Goal: Task Accomplishment & Management: Use online tool/utility

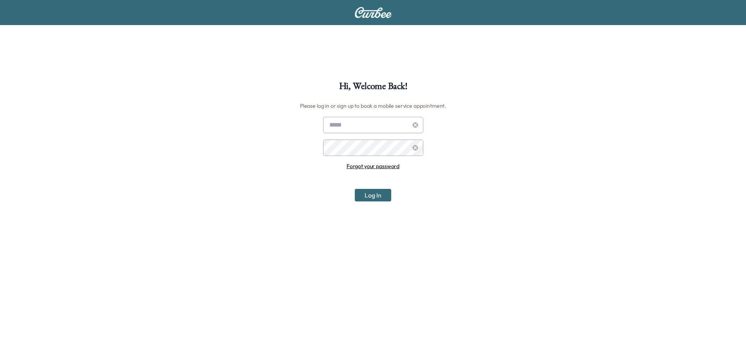
click at [356, 124] on input "text" at bounding box center [373, 125] width 100 height 16
type input "**********"
click at [355, 189] on button "Log In" at bounding box center [373, 195] width 36 height 13
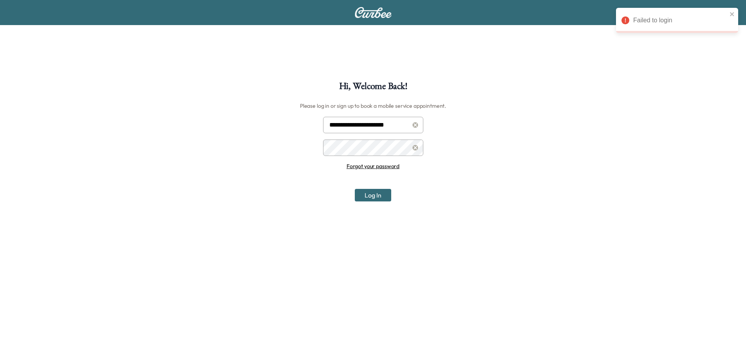
click at [223, 139] on div "**********" at bounding box center [373, 259] width 746 height 357
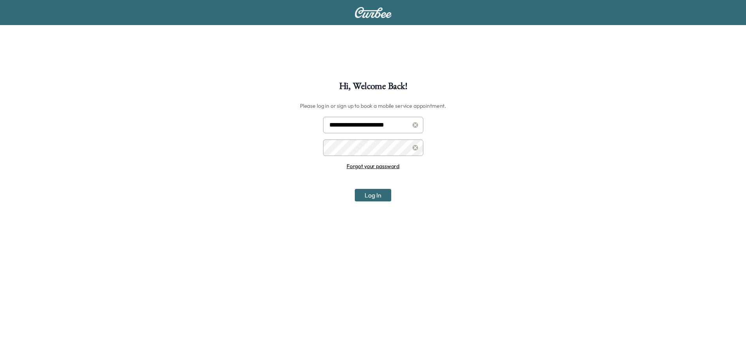
click at [355, 189] on button "Log In" at bounding box center [373, 195] width 36 height 13
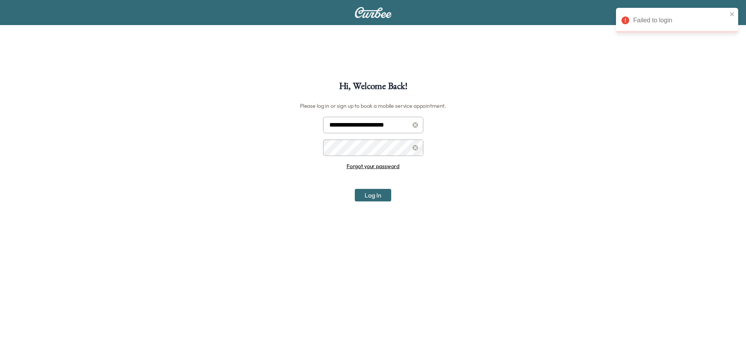
click at [247, 160] on div "**********" at bounding box center [373, 259] width 746 height 357
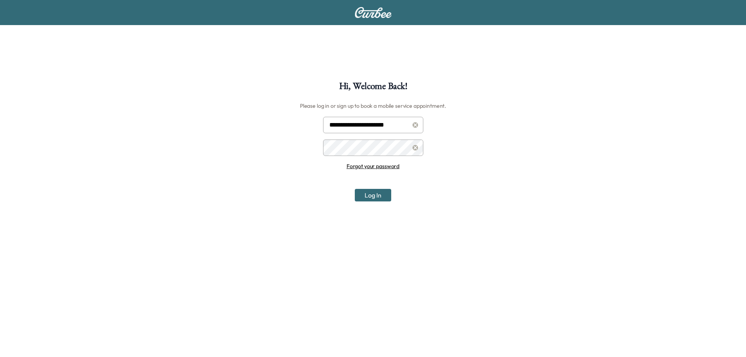
click at [355, 189] on button "Log In" at bounding box center [373, 195] width 36 height 13
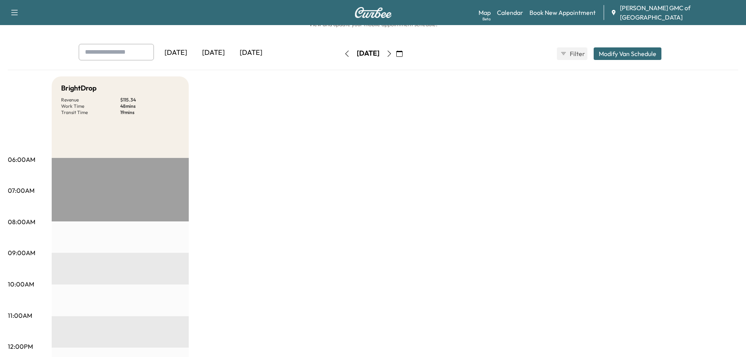
scroll to position [39, 0]
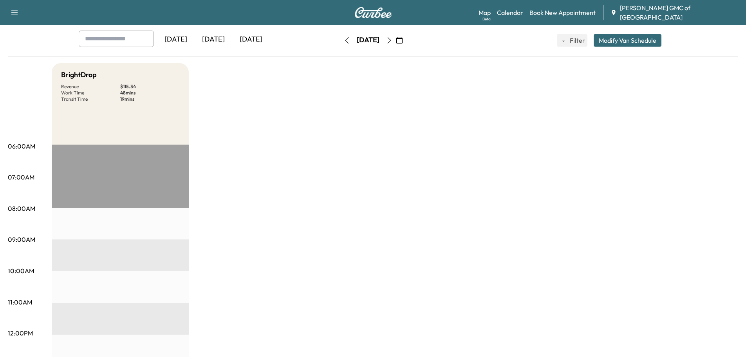
click at [250, 45] on div "[DATE]" at bounding box center [251, 40] width 38 height 18
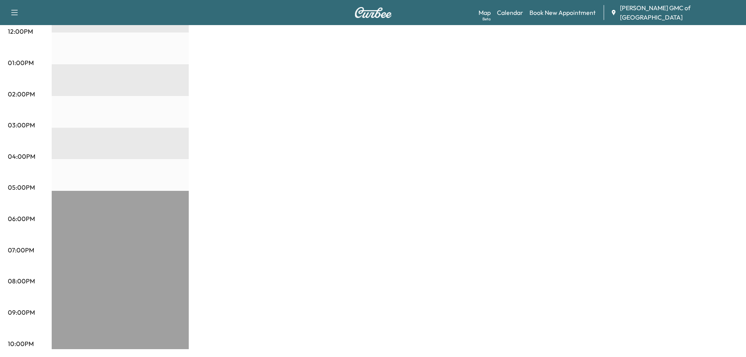
scroll to position [27, 0]
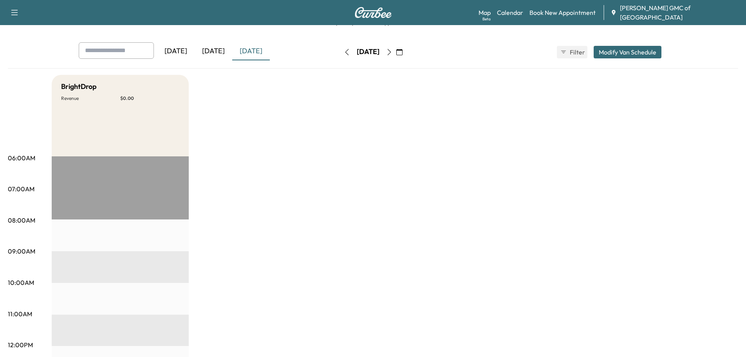
click at [215, 51] on div "[DATE]" at bounding box center [214, 51] width 38 height 18
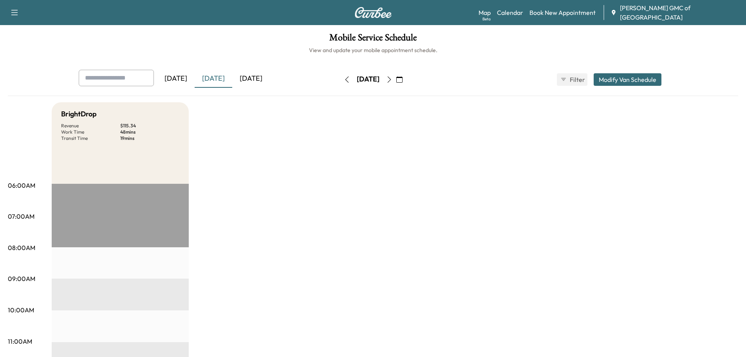
click at [135, 146] on div "BrightDrop Revenue $ 115.34 Work Time 48 mins Transit Time 19 mins" at bounding box center [120, 142] width 137 height 81
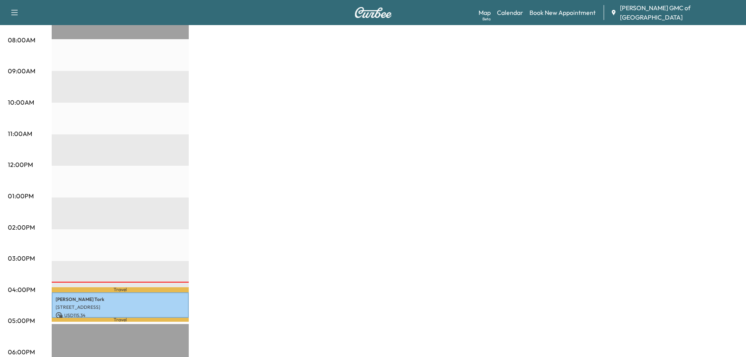
scroll to position [341, 0]
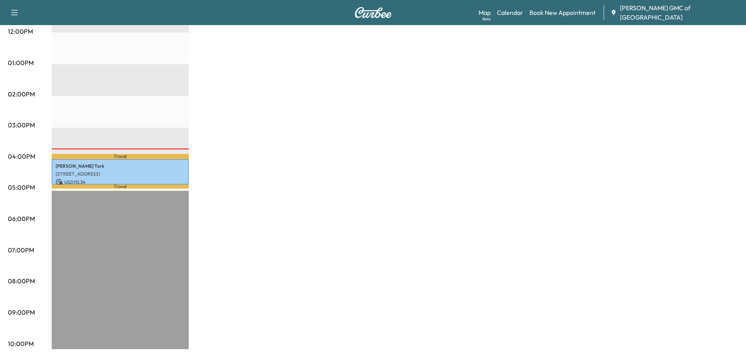
click at [385, 89] on div "BrightDrop Revenue $ 115.34 Work Time 48 mins Transit Time 19 mins Travel [PERS…" at bounding box center [395, 55] width 686 height 587
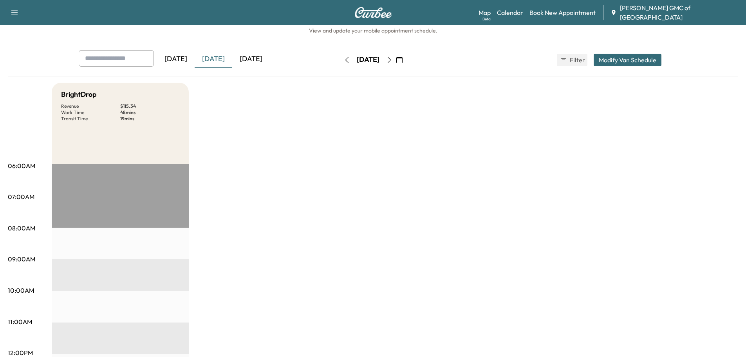
scroll to position [0, 0]
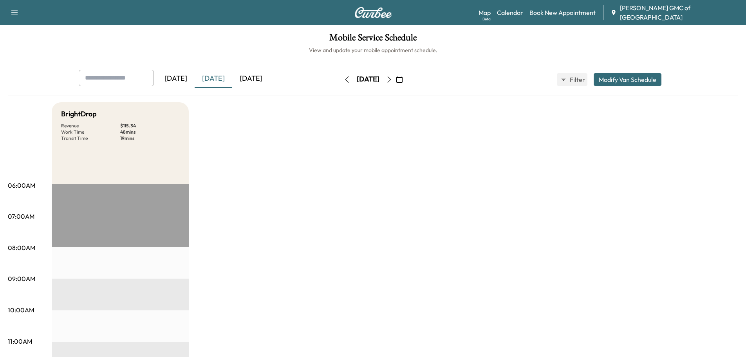
click at [252, 77] on div "[DATE]" at bounding box center [251, 79] width 38 height 18
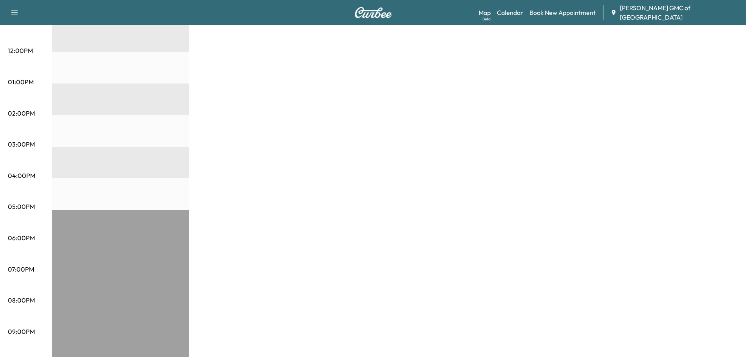
scroll to position [341, 0]
